Goal: Task Accomplishment & Management: Manage account settings

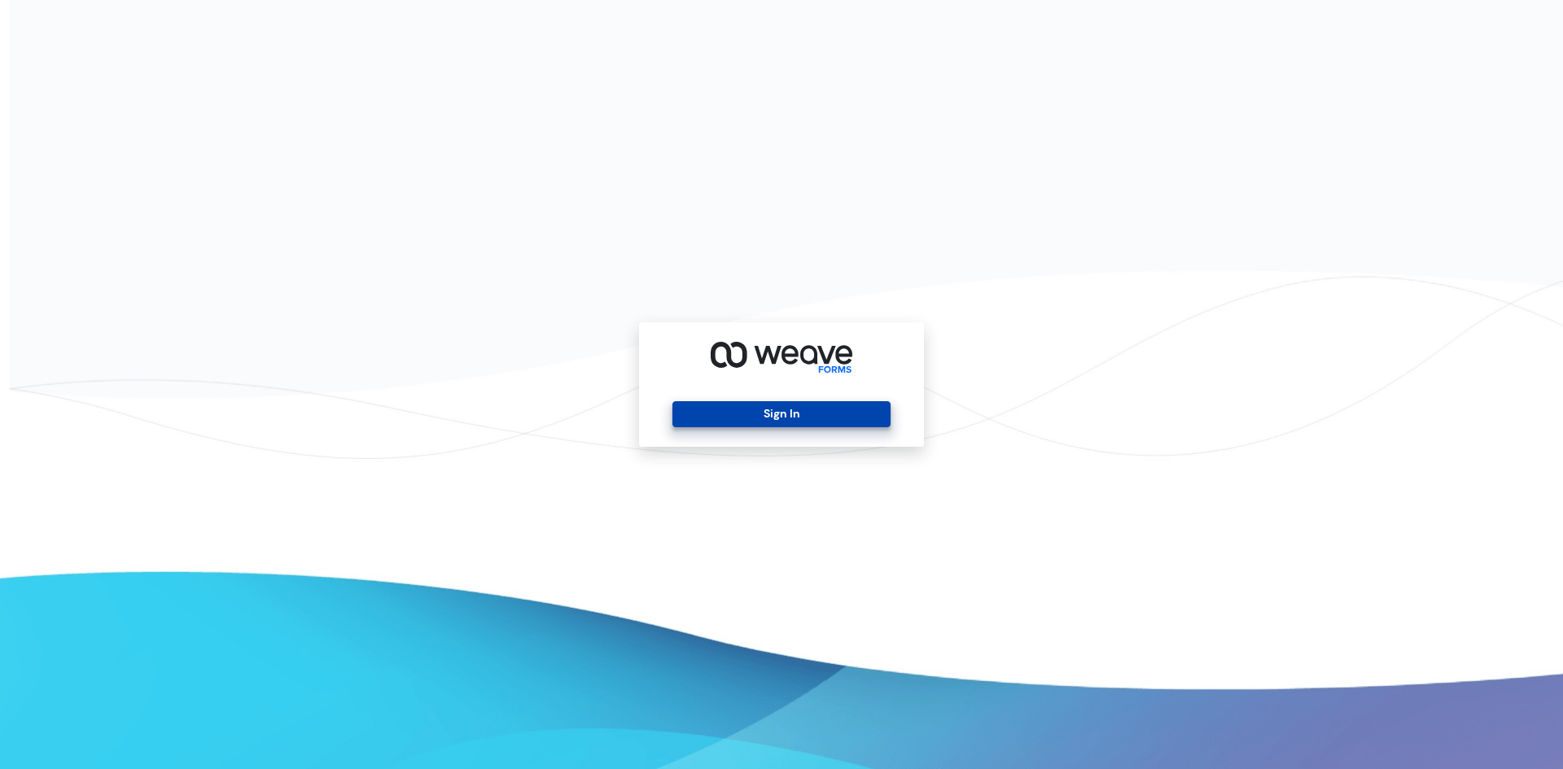
click at [755, 408] on button "Sign In" at bounding box center [780, 414] width 217 height 26
